Goal: Find specific fact: Find specific fact

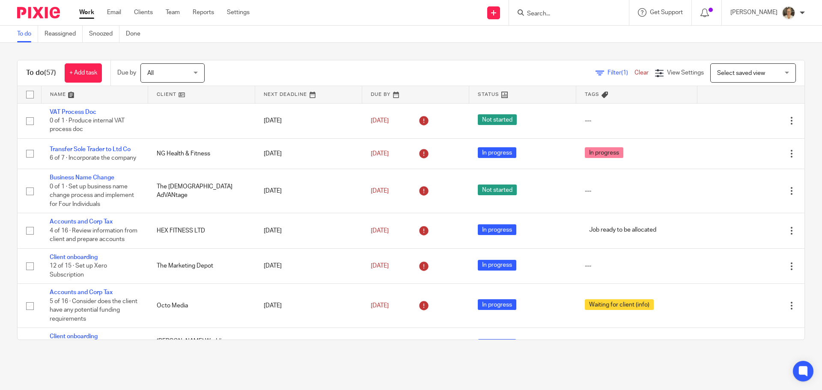
click at [570, 3] on div at bounding box center [569, 12] width 120 height 25
click at [565, 15] on input "Search" at bounding box center [564, 14] width 77 height 8
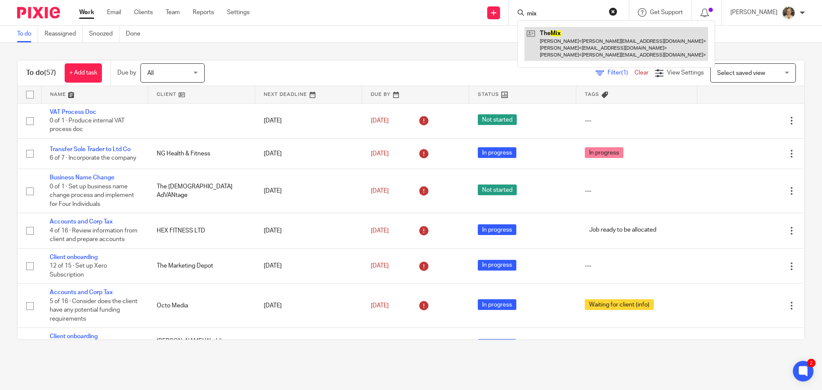
type input "mix"
click at [571, 35] on link at bounding box center [617, 44] width 184 height 34
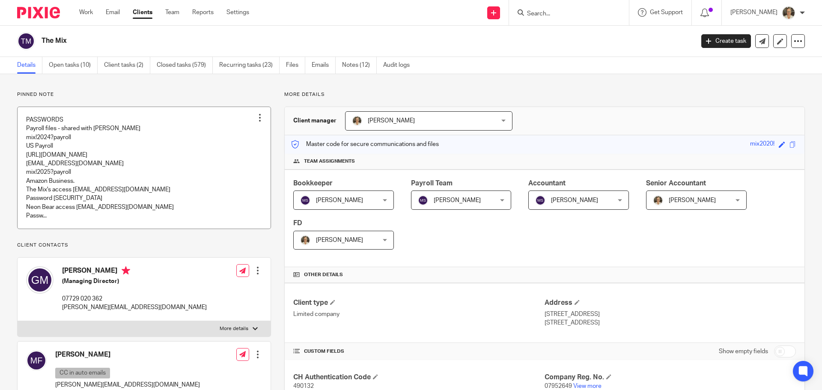
click at [96, 159] on link at bounding box center [144, 168] width 253 height 122
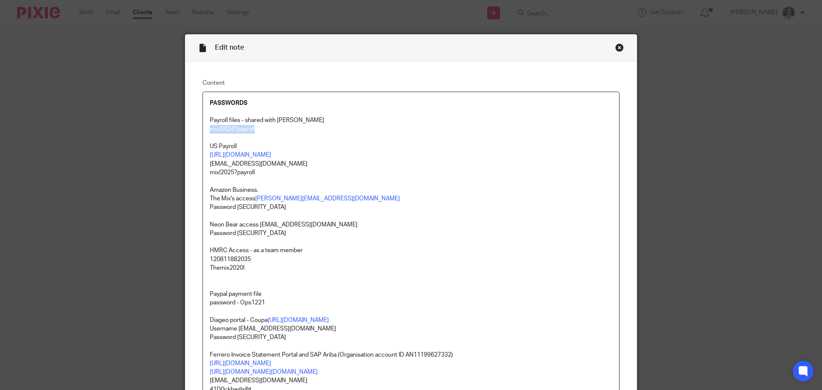
drag, startPoint x: 261, startPoint y: 129, endPoint x: 198, endPoint y: 132, distance: 63.0
copy p "mix!2024?payroll"
